Goal: Check status: Check status

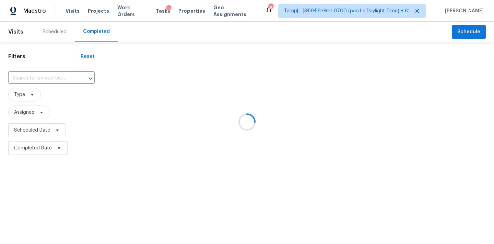
click at [28, 77] on div at bounding box center [247, 122] width 494 height 244
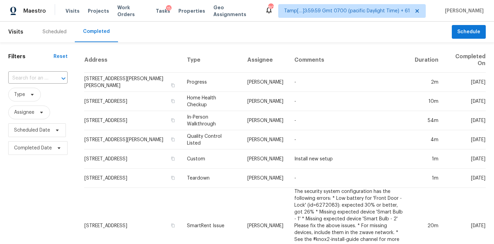
click at [28, 77] on input "text" at bounding box center [28, 78] width 40 height 11
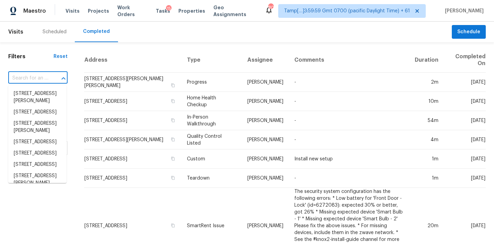
paste input "[STREET_ADDRESS]"
type input "[STREET_ADDRESS]"
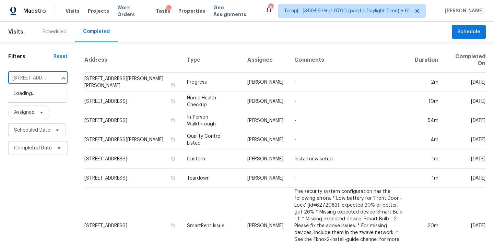
scroll to position [0, 54]
click at [30, 96] on li "[STREET_ADDRESS]" at bounding box center [37, 93] width 58 height 11
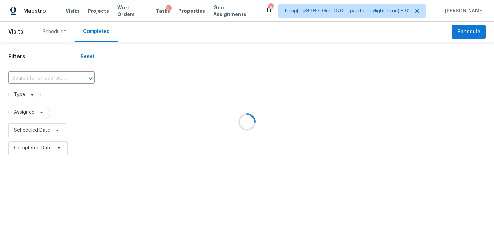
click at [244, 85] on div at bounding box center [247, 122] width 494 height 244
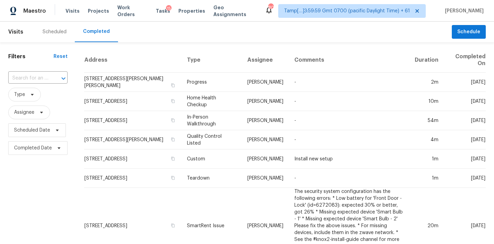
click at [27, 79] on input "text" at bounding box center [28, 78] width 40 height 11
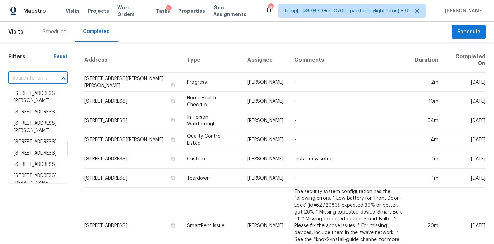
paste input "[STREET_ADDRESS]"
type input "[STREET_ADDRESS]"
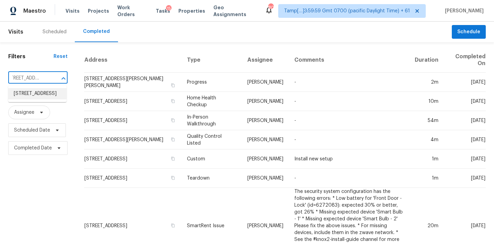
click at [26, 96] on li "[STREET_ADDRESS]" at bounding box center [37, 93] width 58 height 11
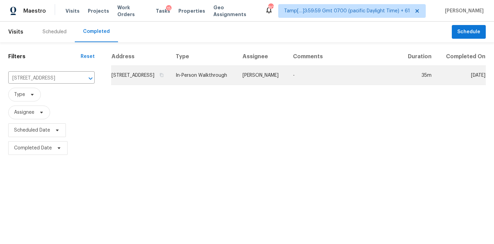
click at [237, 85] on td "In-Person Walkthrough" at bounding box center [203, 75] width 67 height 19
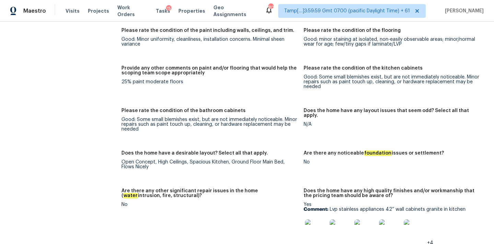
scroll to position [956, 0]
